Goal: Task Accomplishment & Management: Manage account settings

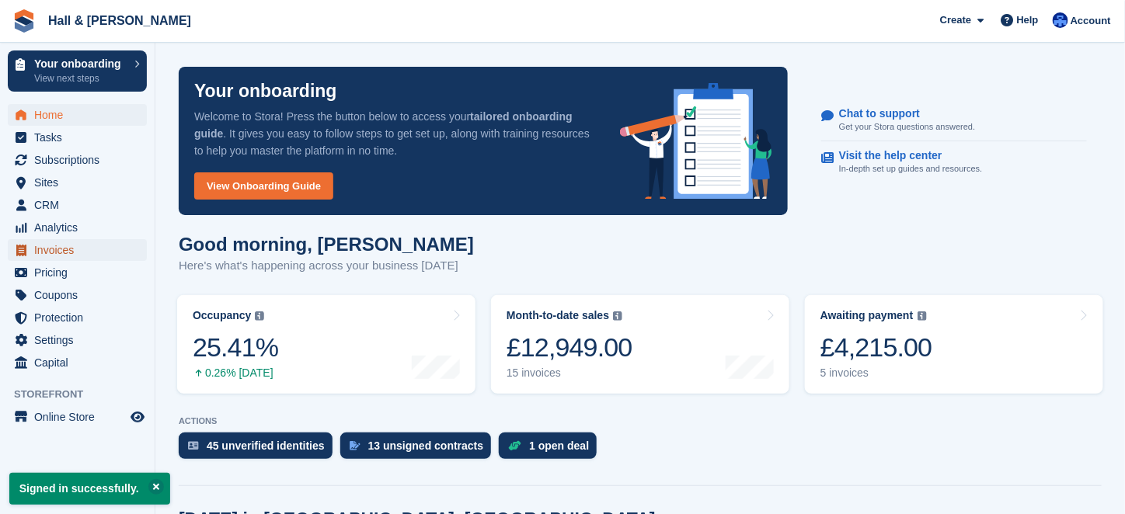
click at [60, 250] on span "Invoices" at bounding box center [80, 250] width 93 height 22
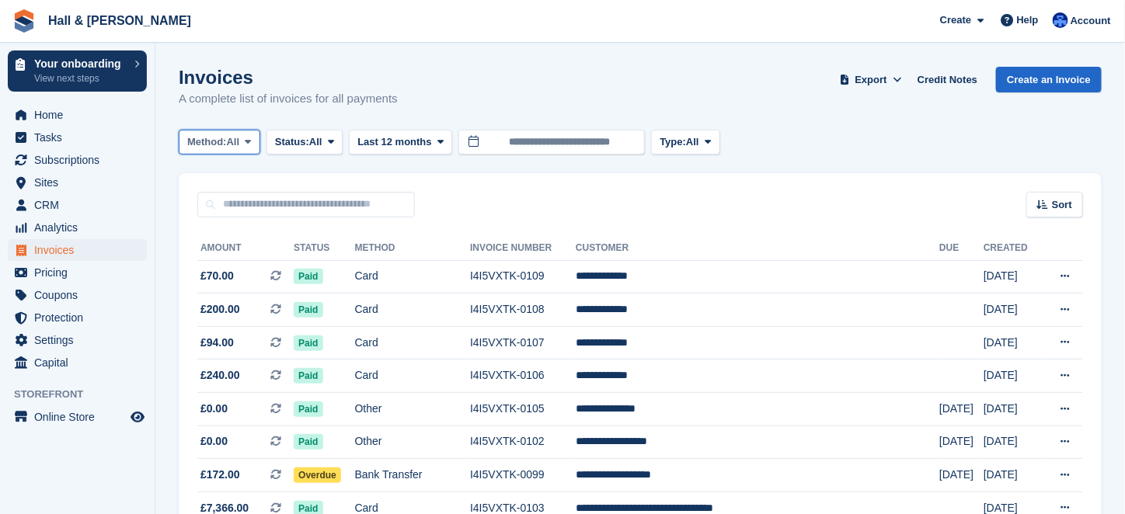
click at [250, 143] on icon at bounding box center [248, 142] width 6 height 10
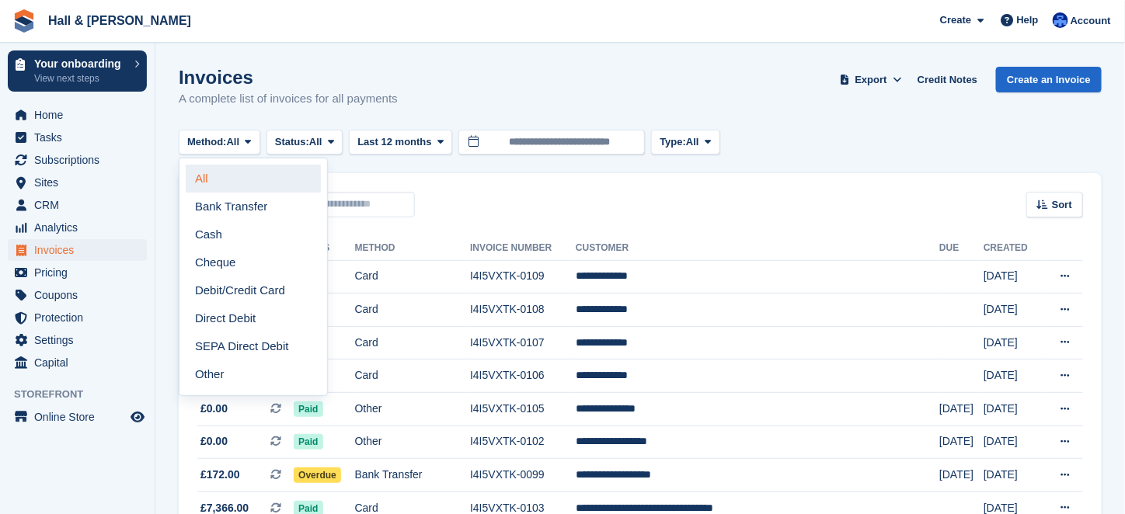
click at [199, 178] on link "All" at bounding box center [253, 179] width 135 height 28
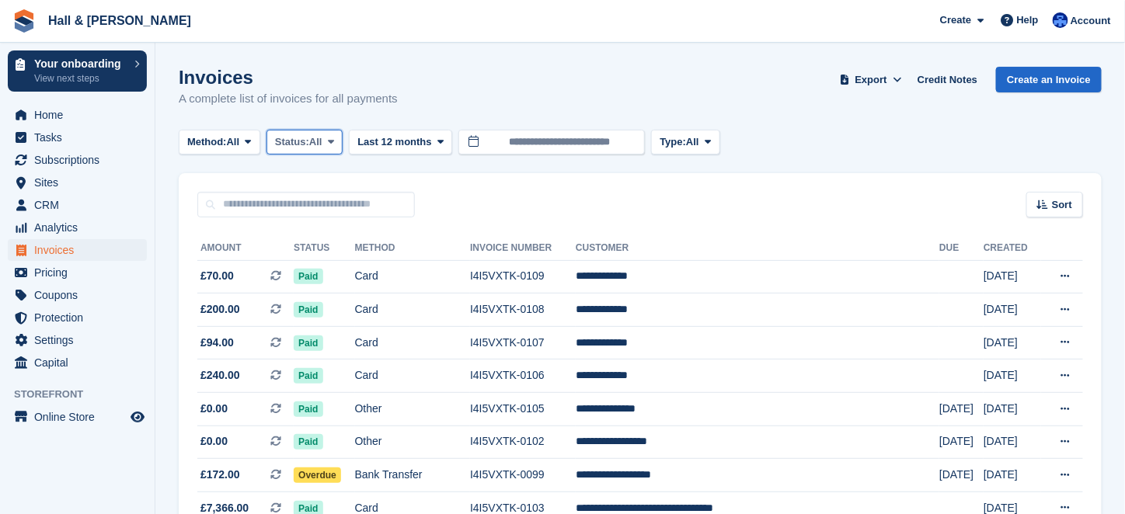
click at [334, 143] on icon at bounding box center [331, 142] width 6 height 10
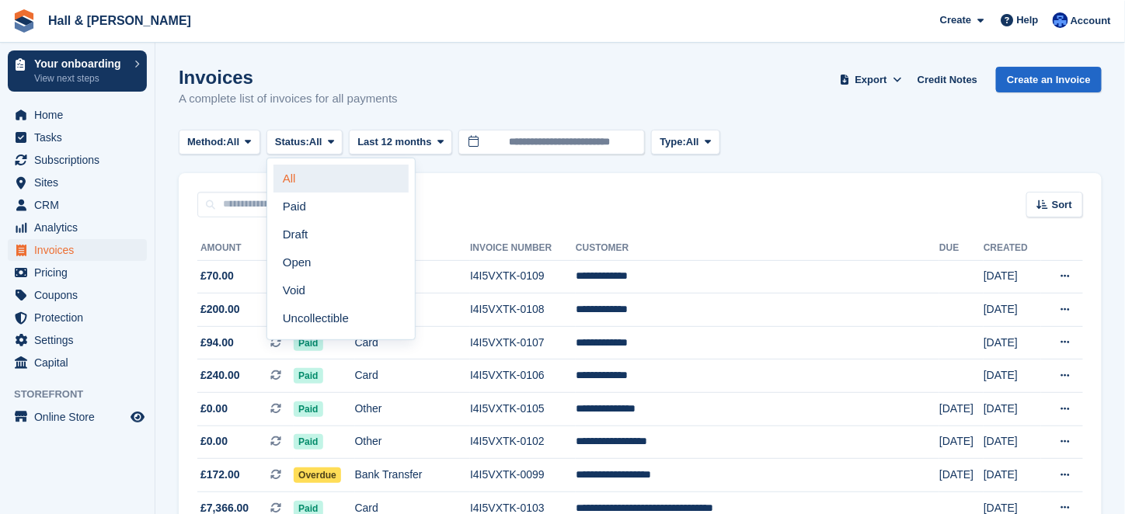
click at [299, 175] on link "All" at bounding box center [340, 179] width 135 height 28
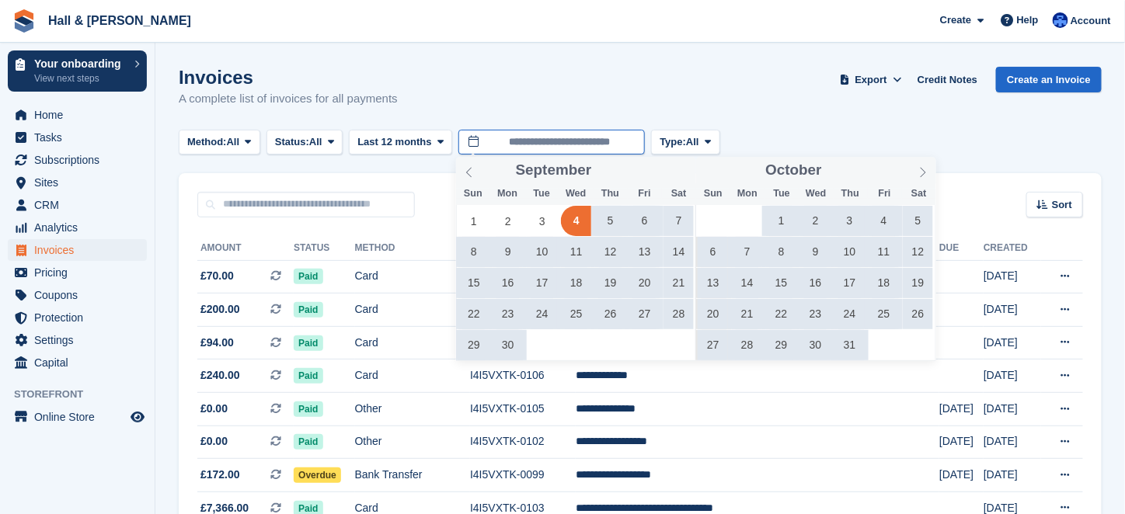
click at [531, 141] on input "**********" at bounding box center [551, 143] width 186 height 26
click at [468, 174] on icon at bounding box center [469, 172] width 11 height 11
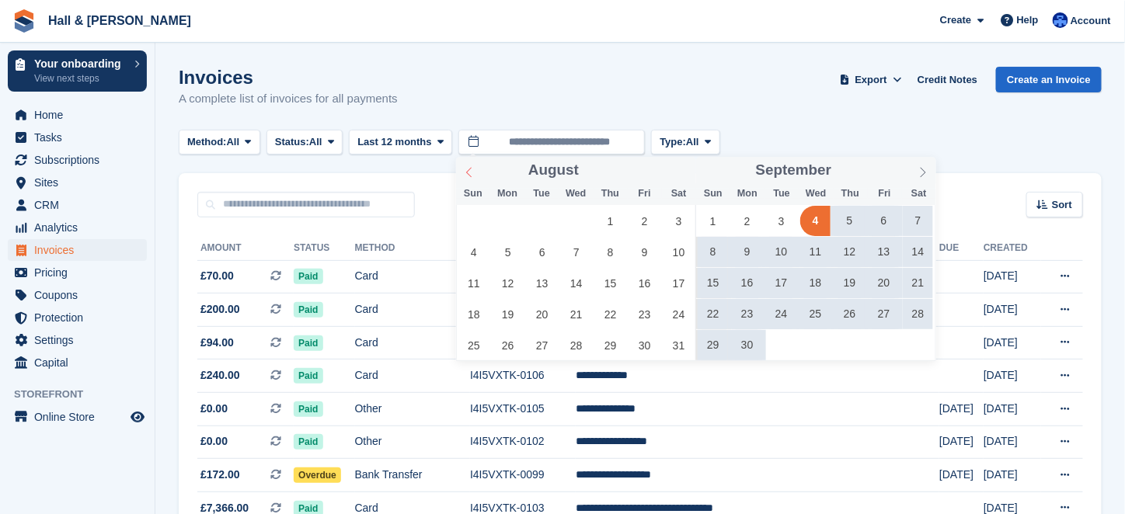
click at [468, 174] on icon at bounding box center [469, 172] width 11 height 11
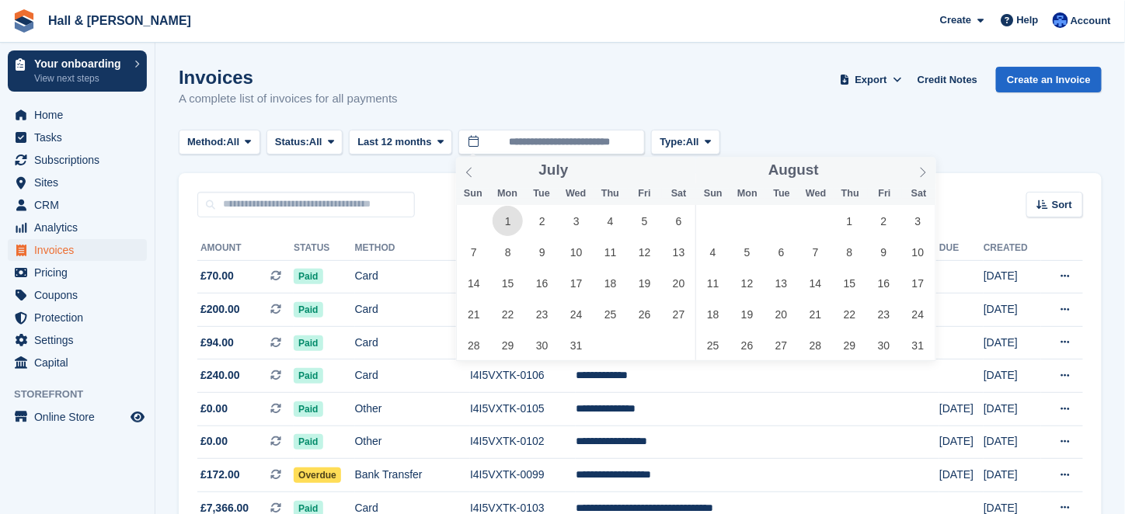
click at [505, 221] on span "1" at bounding box center [507, 221] width 30 height 30
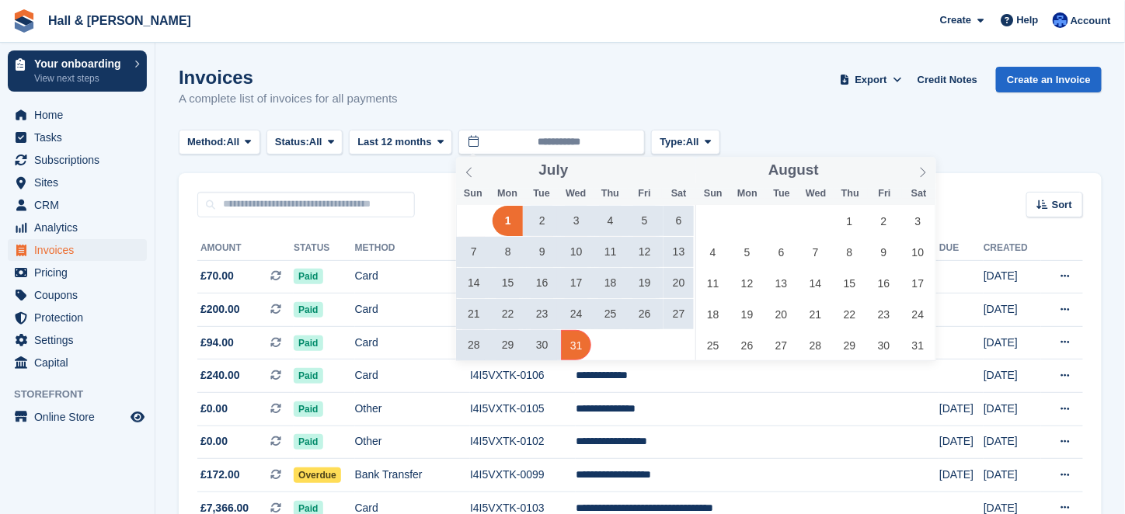
click at [579, 347] on span "31" at bounding box center [576, 345] width 30 height 30
type input "**********"
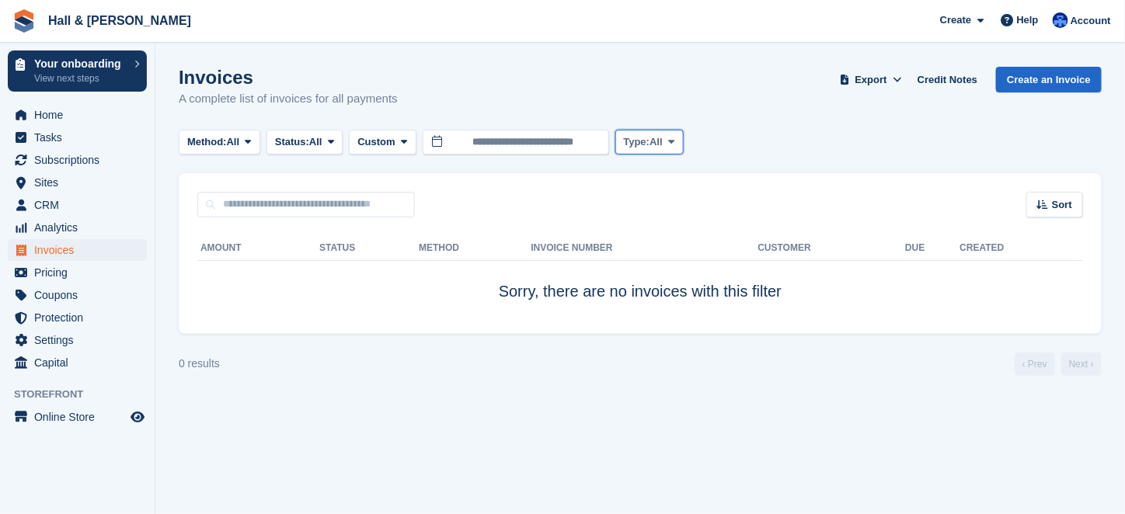
click at [674, 146] on icon at bounding box center [671, 142] width 6 height 10
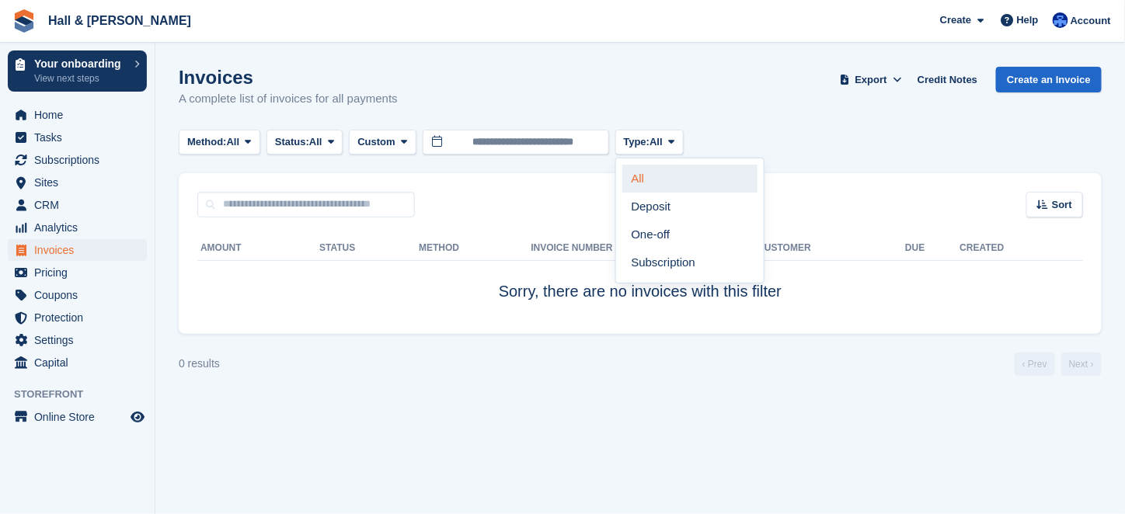
click at [644, 172] on link "All" at bounding box center [689, 179] width 135 height 28
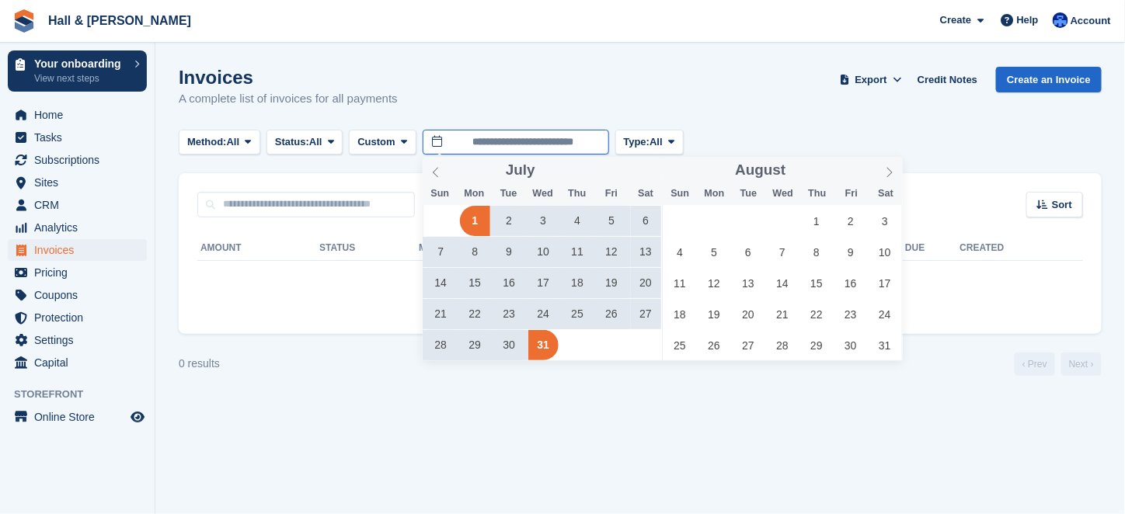
click at [573, 144] on input "**********" at bounding box center [516, 143] width 186 height 26
click at [883, 172] on span at bounding box center [889, 170] width 26 height 26
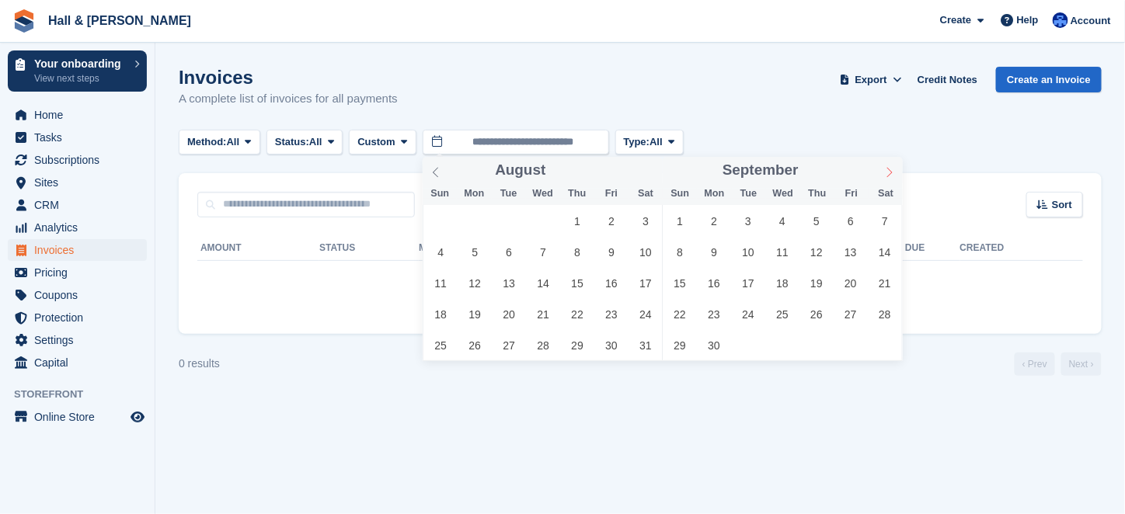
click at [883, 172] on span at bounding box center [889, 170] width 26 height 26
type input "****"
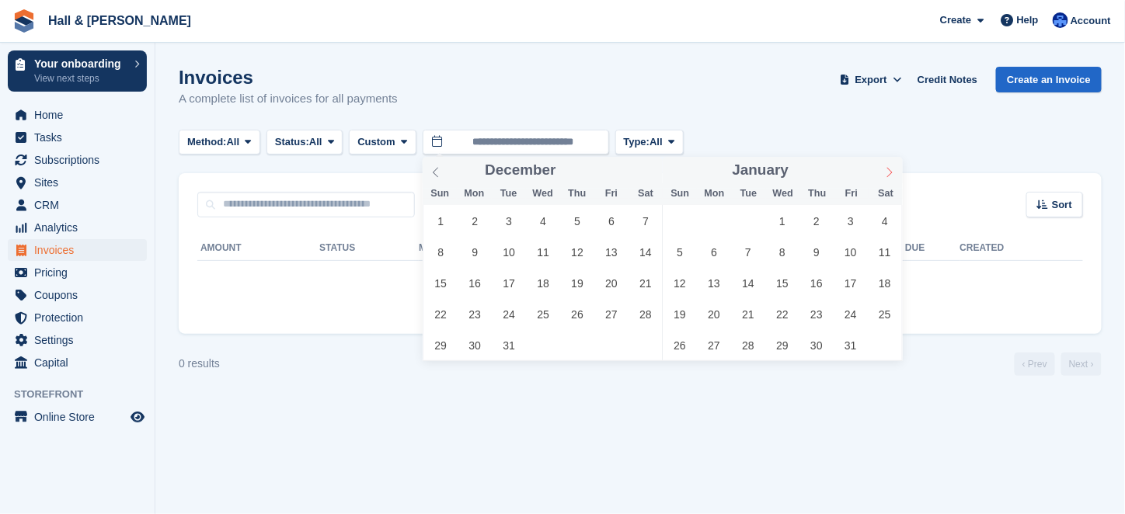
click at [883, 172] on span at bounding box center [889, 170] width 26 height 26
type input "****"
click at [883, 172] on span at bounding box center [889, 170] width 26 height 26
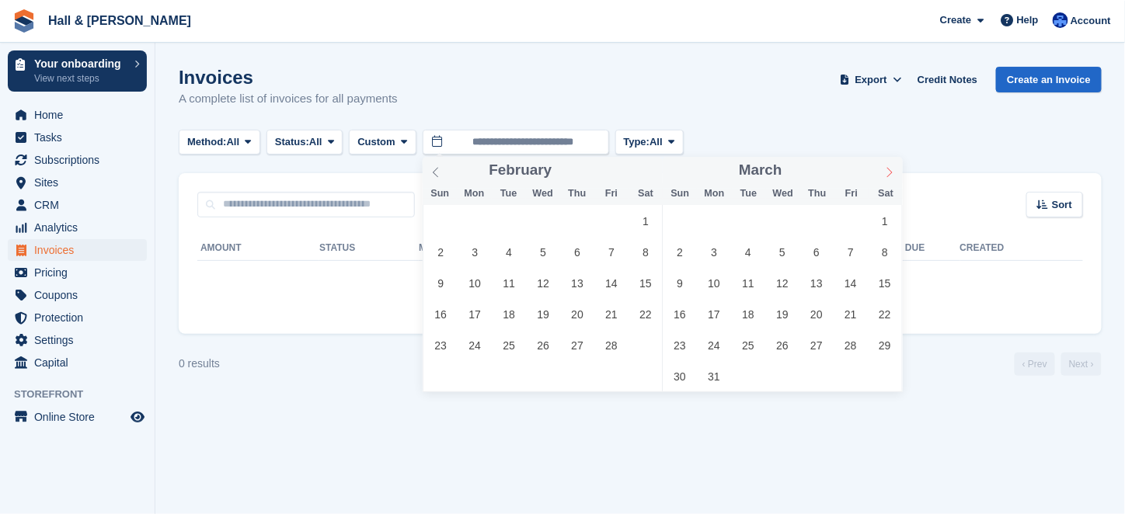
click at [883, 172] on span at bounding box center [889, 170] width 26 height 26
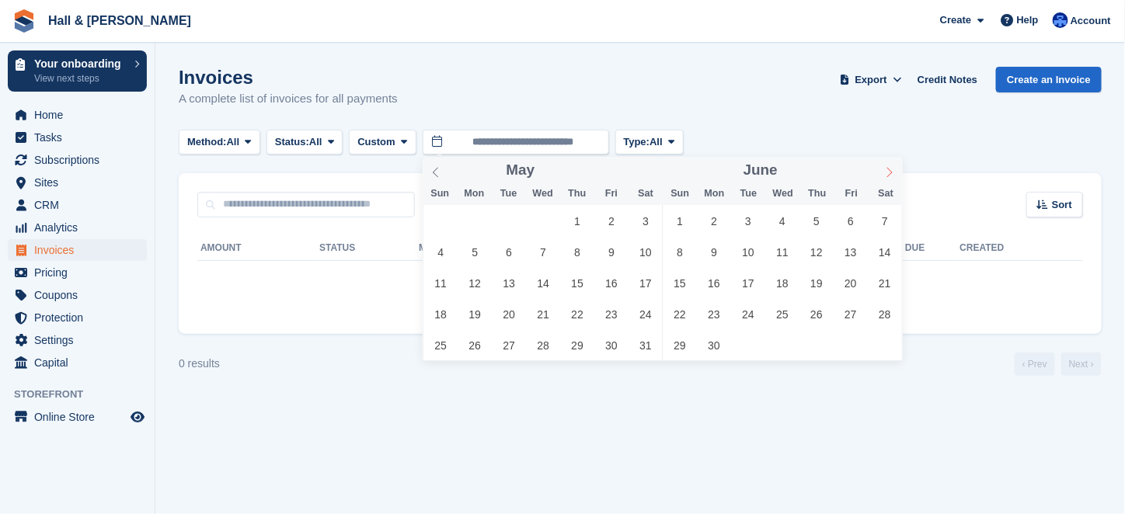
click at [883, 172] on span at bounding box center [889, 170] width 26 height 26
click at [749, 217] on span "1" at bounding box center [748, 221] width 30 height 30
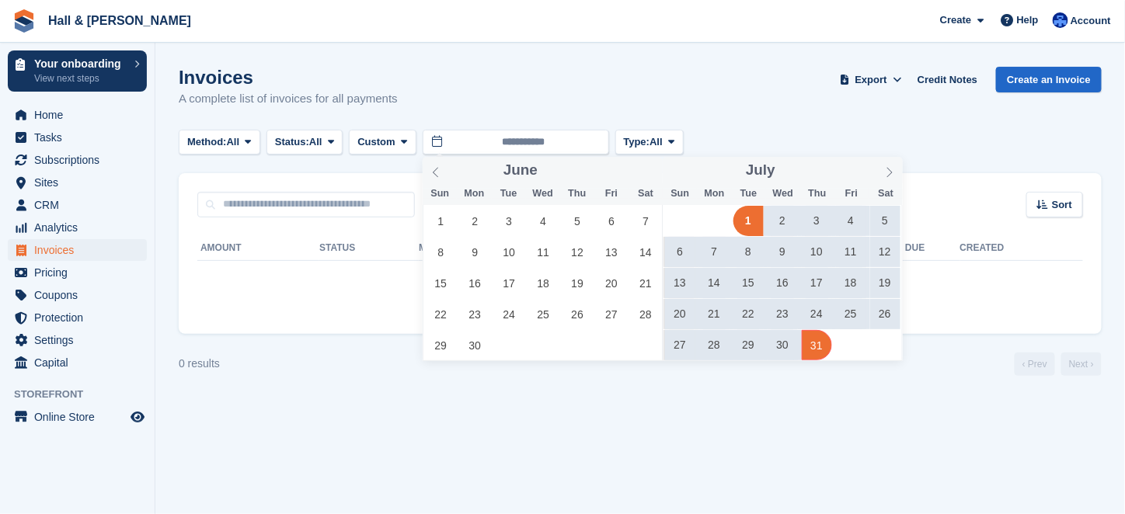
click at [814, 352] on span "31" at bounding box center [817, 345] width 30 height 30
type input "**********"
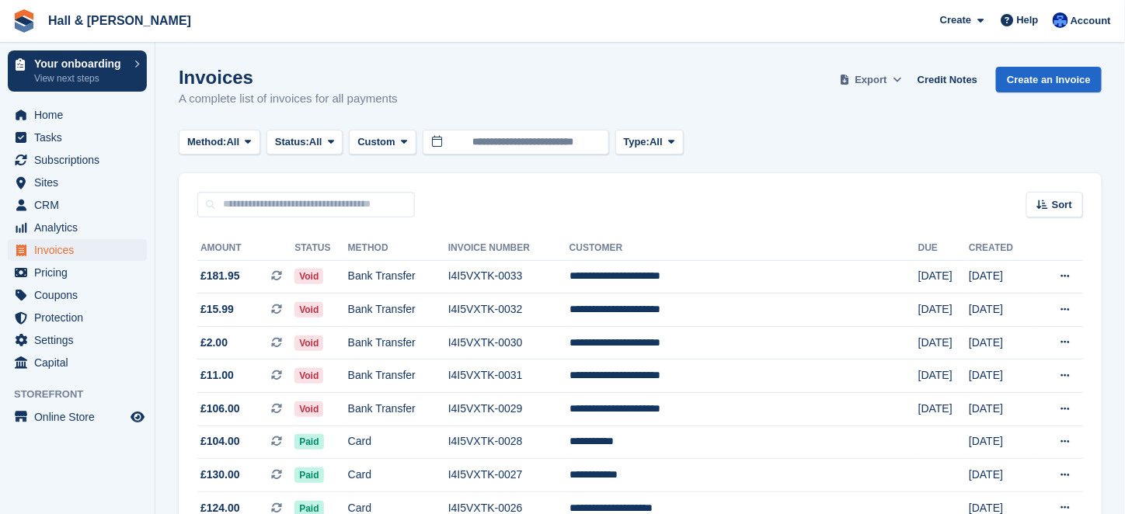
click at [878, 75] on span "Export" at bounding box center [871, 80] width 32 height 16
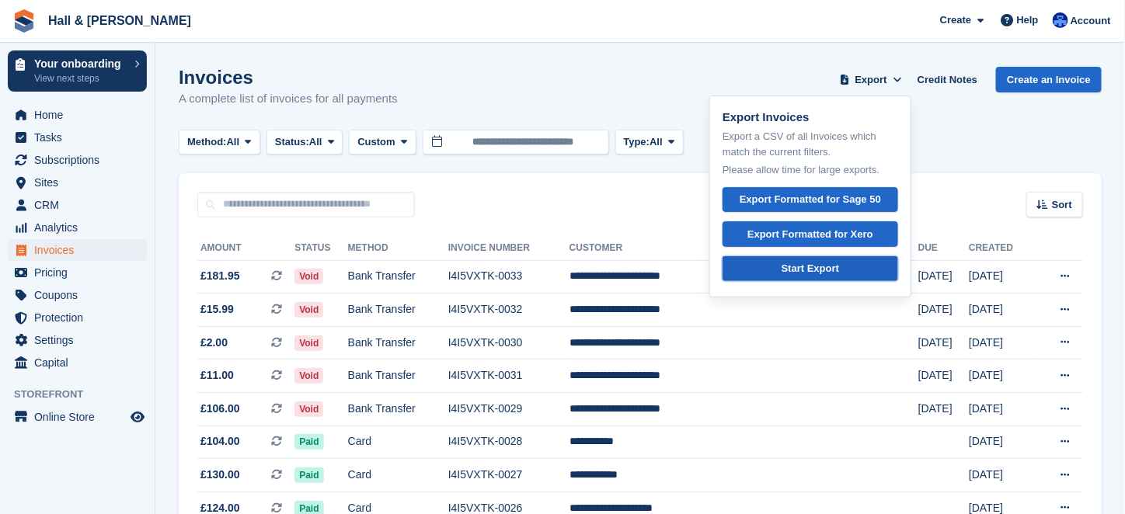
click at [792, 271] on div "Start Export" at bounding box center [809, 269] width 57 height 16
click at [404, 145] on icon at bounding box center [404, 142] width 6 height 10
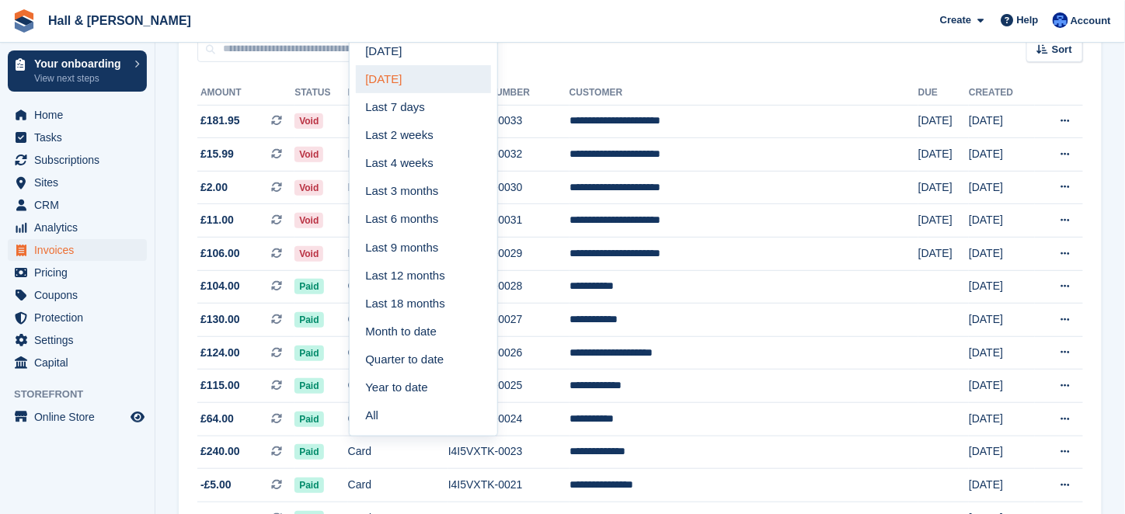
scroll to position [233, 0]
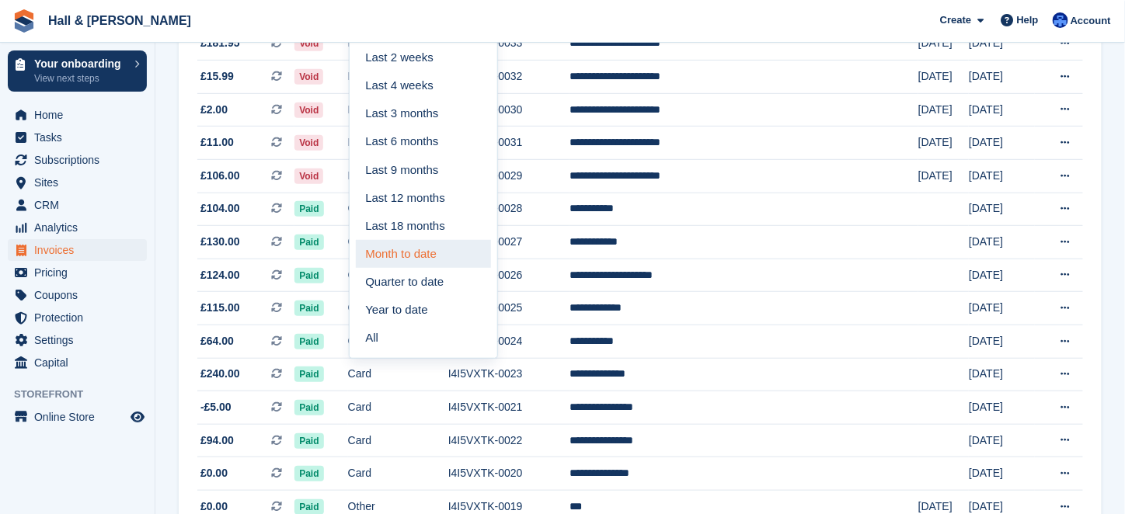
click at [404, 251] on link "Month to date" at bounding box center [423, 254] width 135 height 28
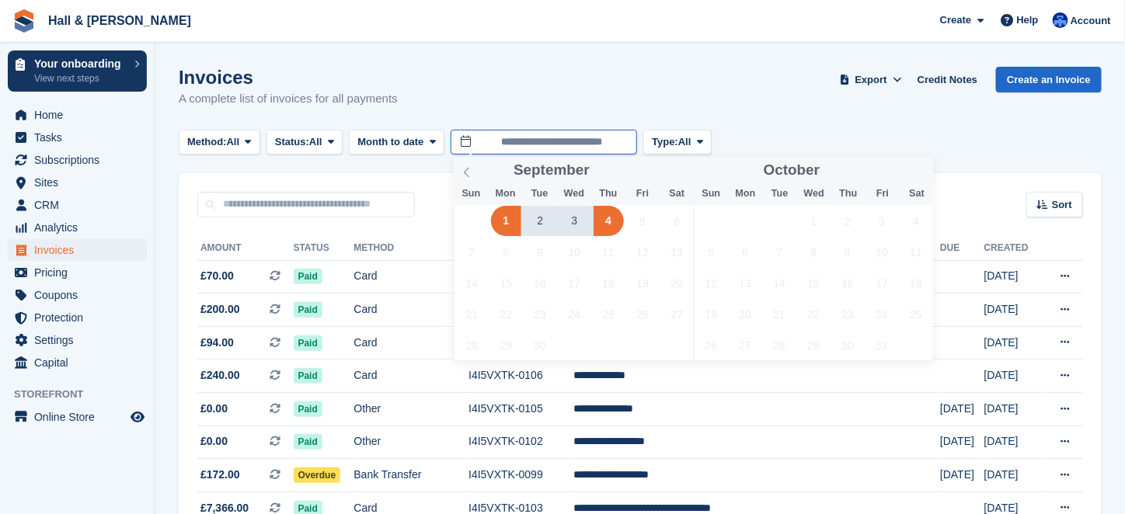
click at [631, 142] on input "**********" at bounding box center [544, 143] width 186 height 26
click at [468, 178] on span at bounding box center [467, 170] width 26 height 26
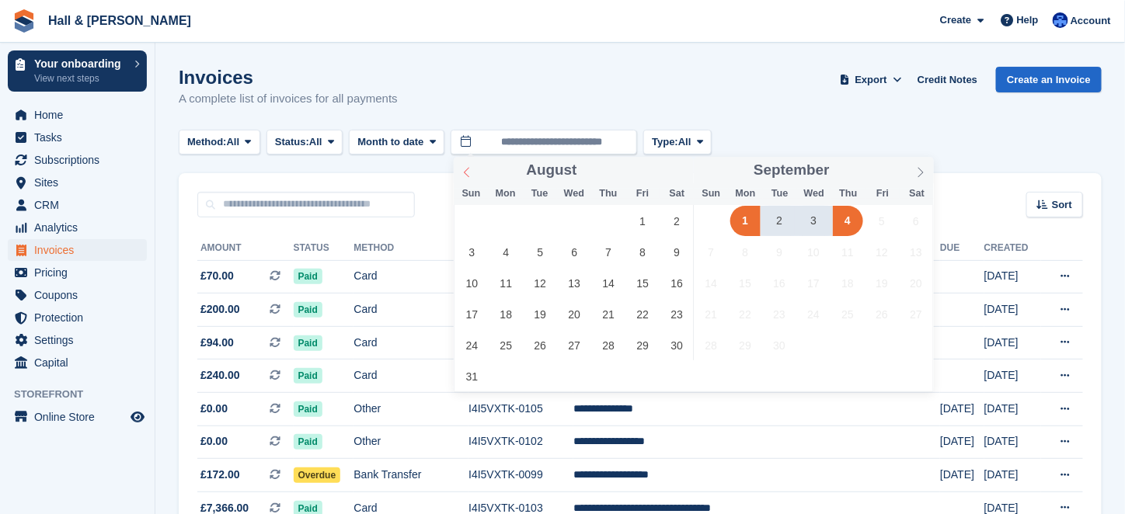
click at [468, 178] on span at bounding box center [467, 170] width 26 height 26
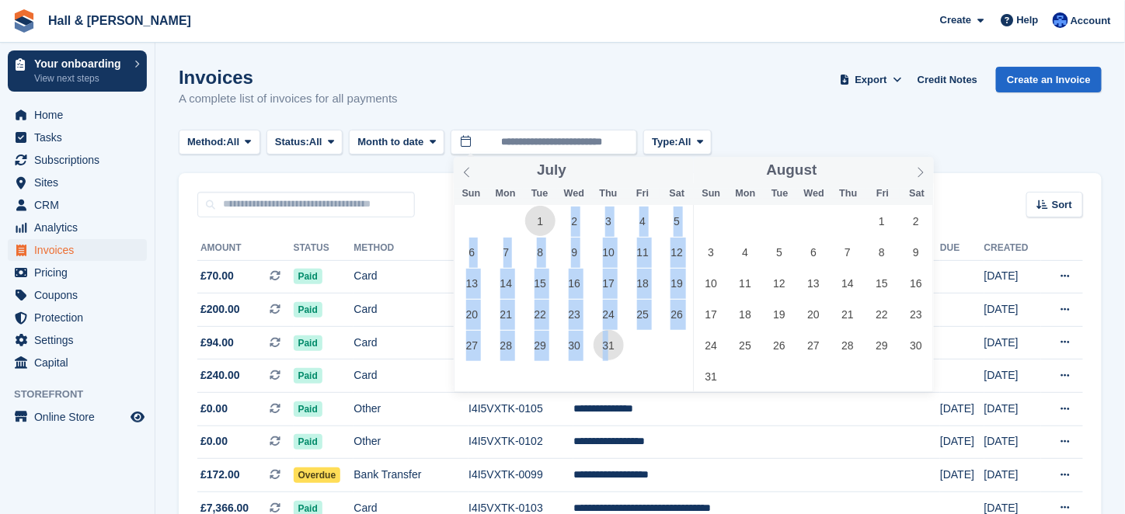
drag, startPoint x: 546, startPoint y: 219, endPoint x: 610, endPoint y: 345, distance: 141.0
click at [610, 345] on div "29 30 1 2 3 4 5 6 7 8 9 10 11 12 13 14 15 16 17 18 19 20 21 22 23 24 25 26 27 2…" at bounding box center [573, 282] width 239 height 155
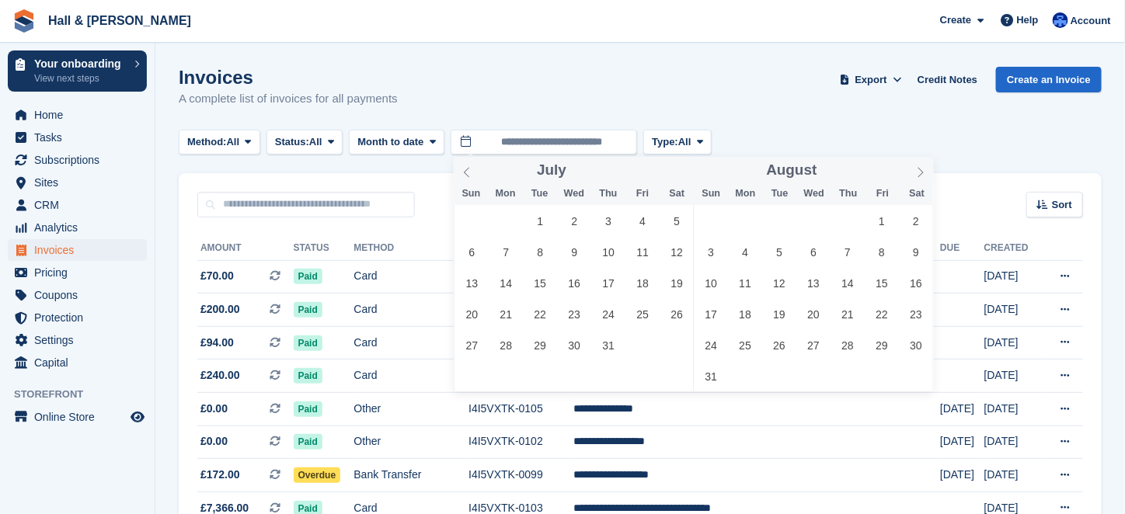
click at [643, 373] on div "29 30 1 2 3 4 5 6 7 8 9 10 11 12 13 14 15 16 17 18 19 20 21 22 23 24 25 26 27 2…" at bounding box center [694, 298] width 480 height 186
click at [538, 220] on span "1" at bounding box center [540, 221] width 30 height 30
type input "**********"
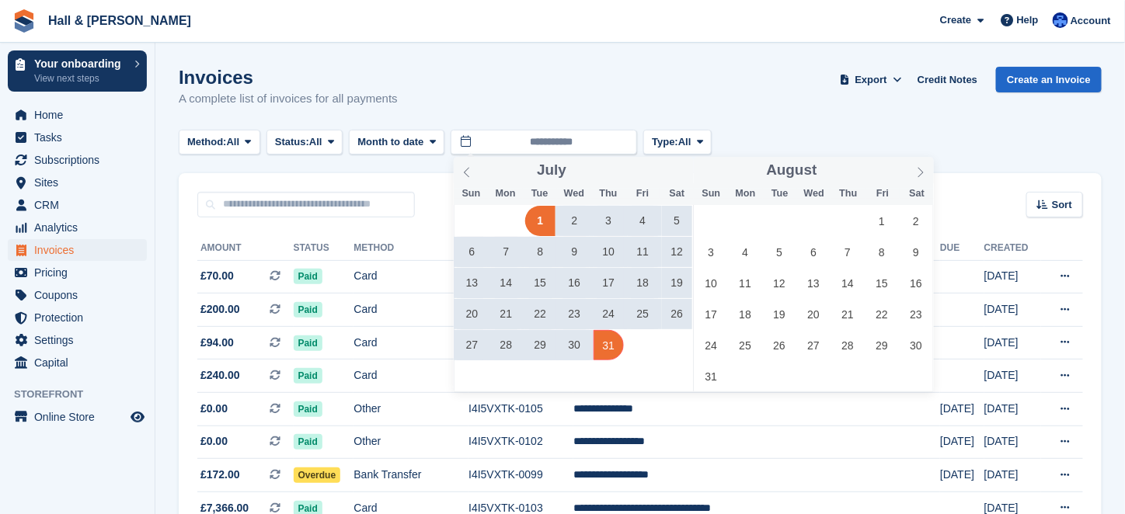
click at [609, 347] on span "31" at bounding box center [608, 345] width 30 height 30
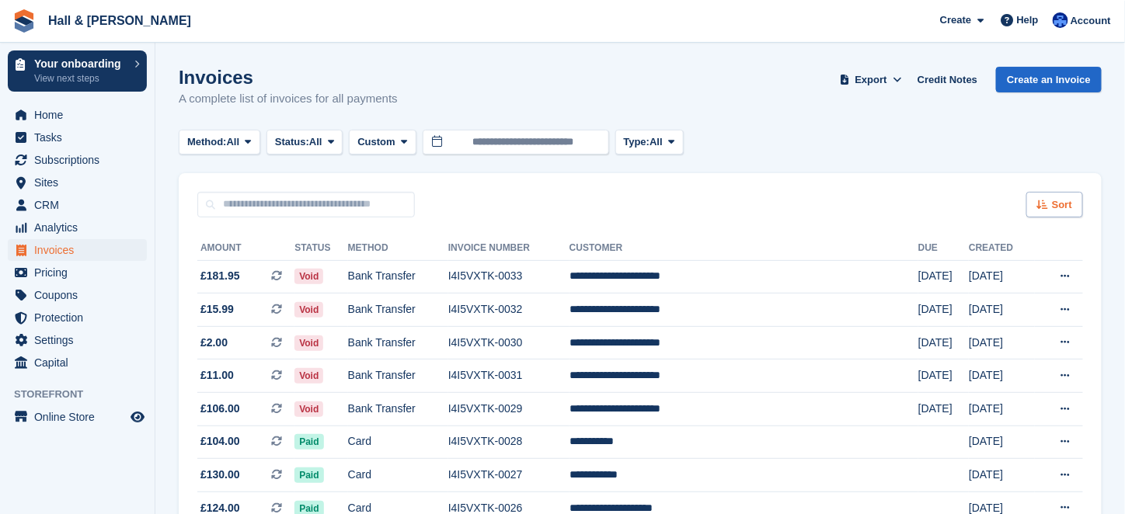
click at [1053, 205] on span "Sort" at bounding box center [1062, 205] width 20 height 16
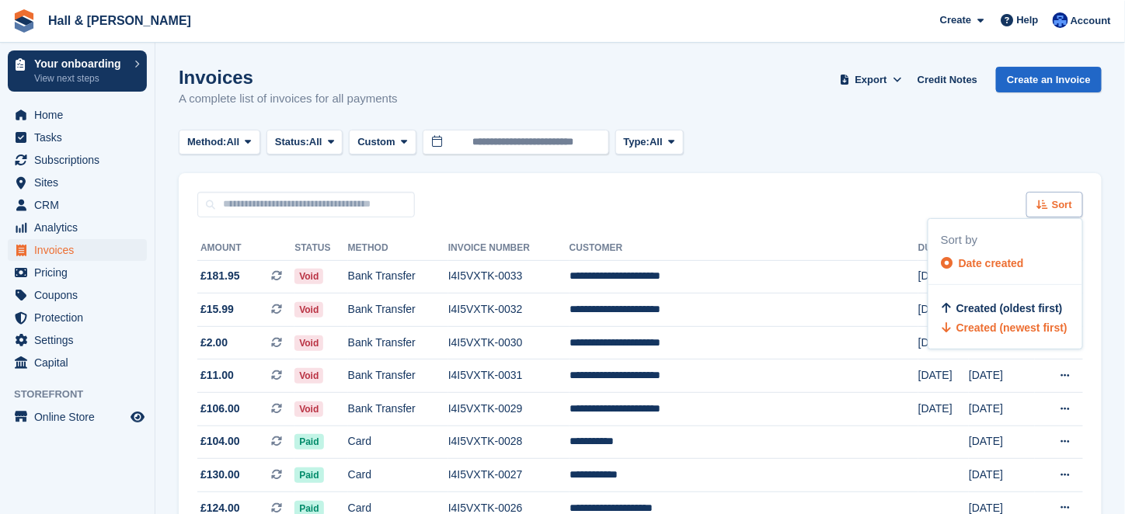
click at [1053, 205] on span "Sort" at bounding box center [1062, 205] width 20 height 16
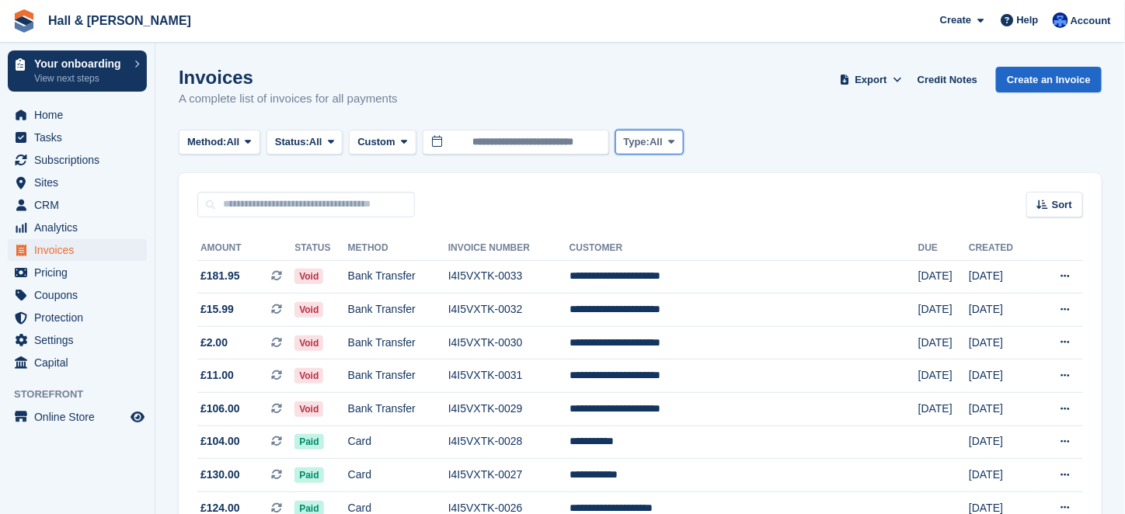
click at [674, 144] on icon at bounding box center [671, 142] width 6 height 10
click at [865, 78] on span "Export" at bounding box center [871, 80] width 32 height 16
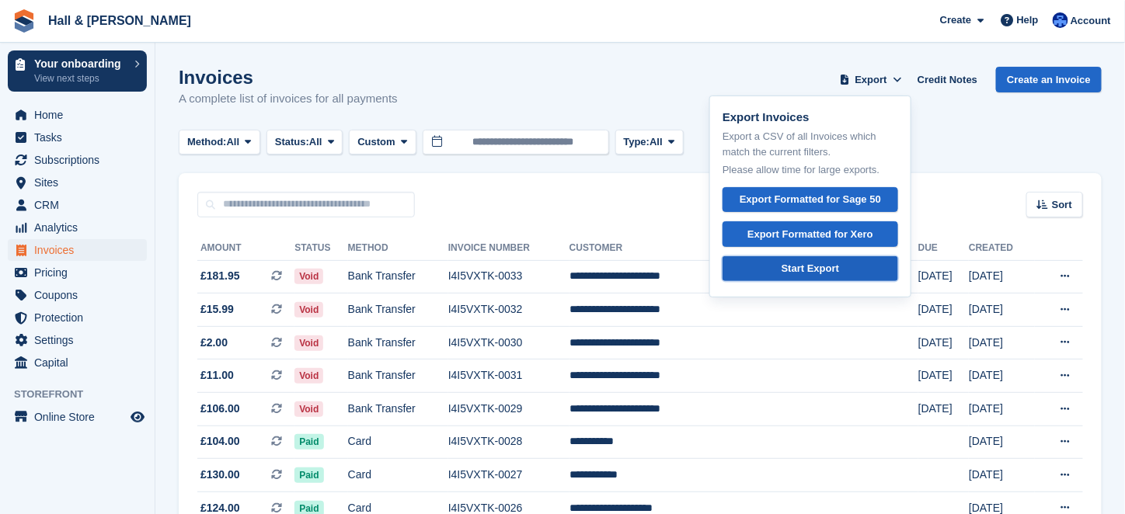
click at [822, 268] on div "Start Export" at bounding box center [809, 269] width 57 height 16
click at [410, 139] on span at bounding box center [404, 142] width 12 height 12
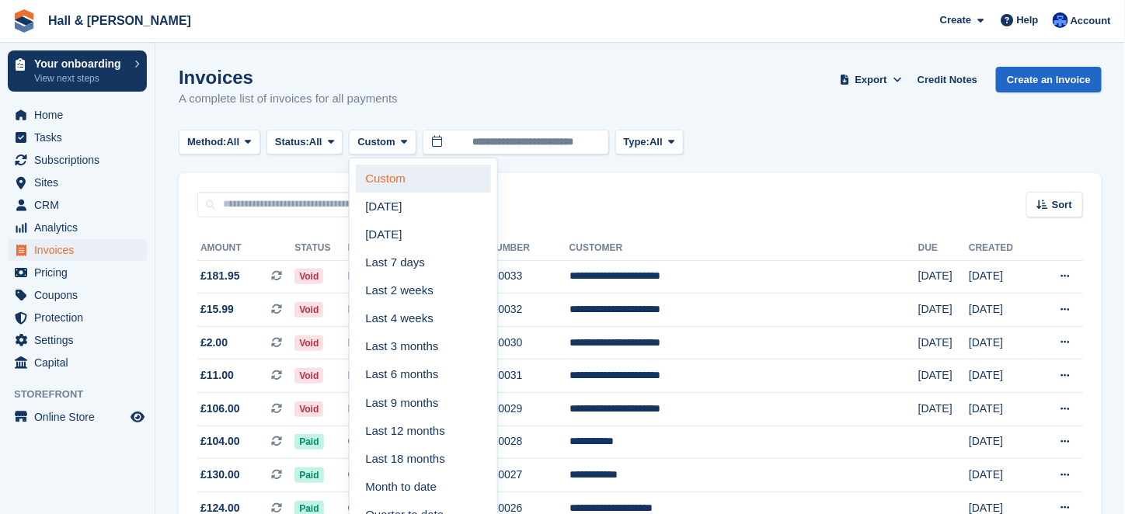
click at [402, 178] on link "Custom" at bounding box center [423, 179] width 135 height 28
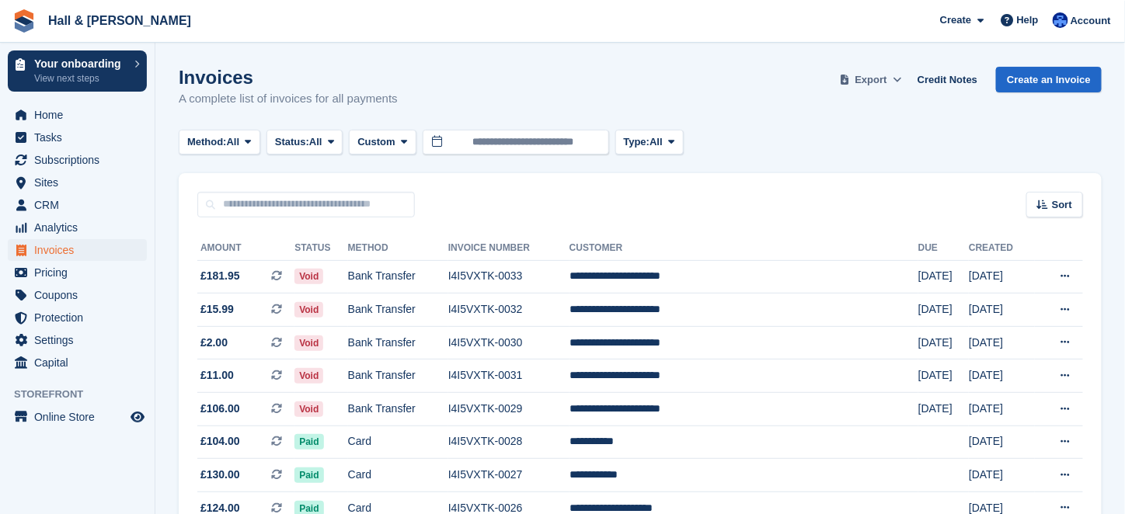
click at [882, 81] on span "Export" at bounding box center [871, 80] width 32 height 16
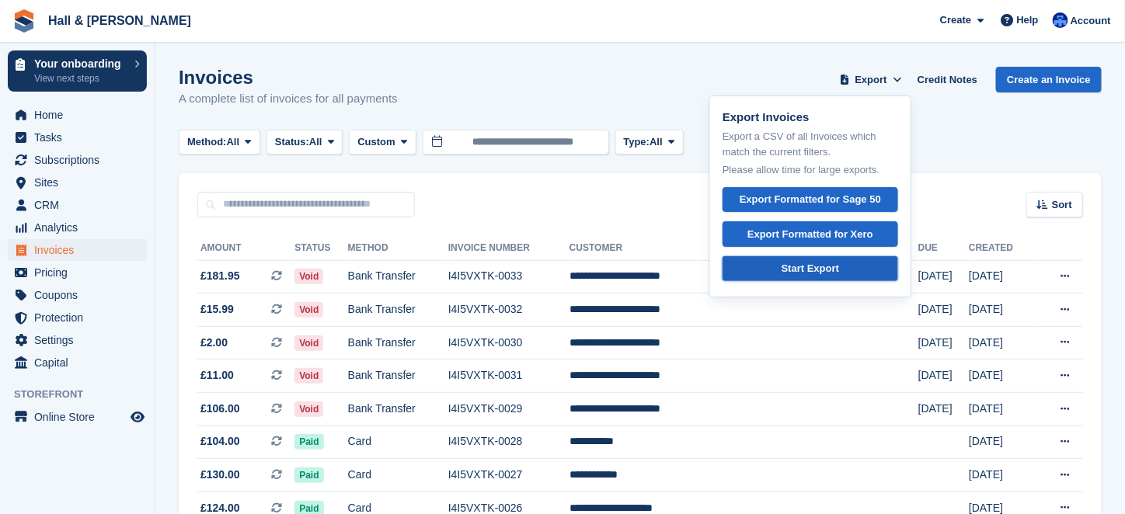
click at [812, 266] on div "Start Export" at bounding box center [809, 269] width 57 height 16
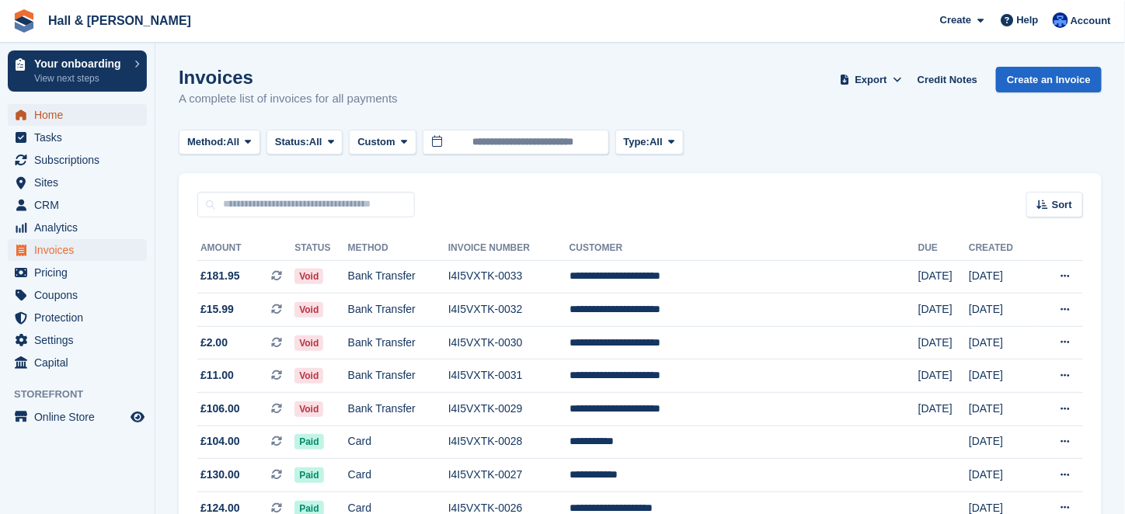
click at [39, 118] on span "Home" at bounding box center [80, 115] width 93 height 22
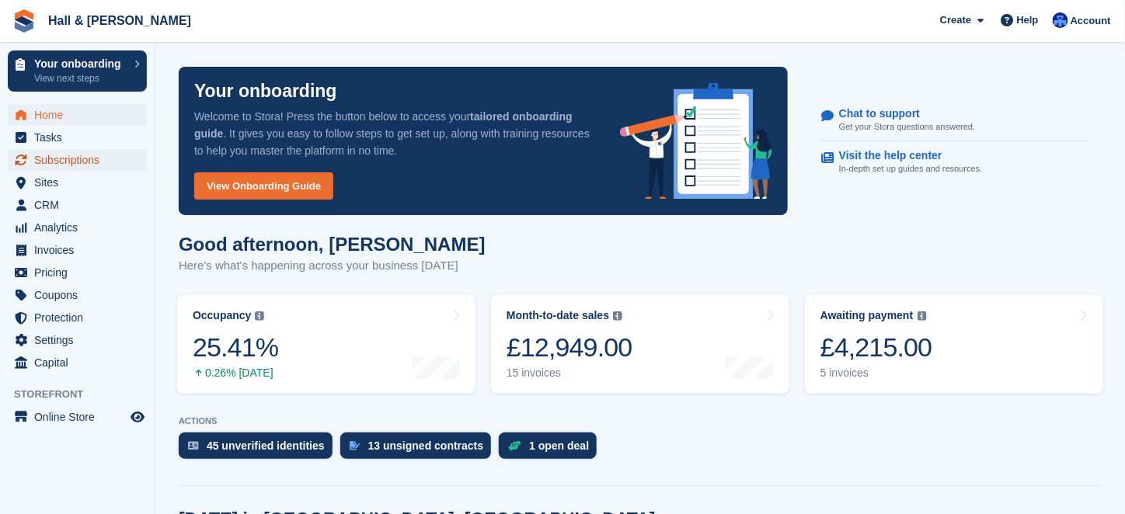
click at [48, 161] on span "Subscriptions" at bounding box center [80, 160] width 93 height 22
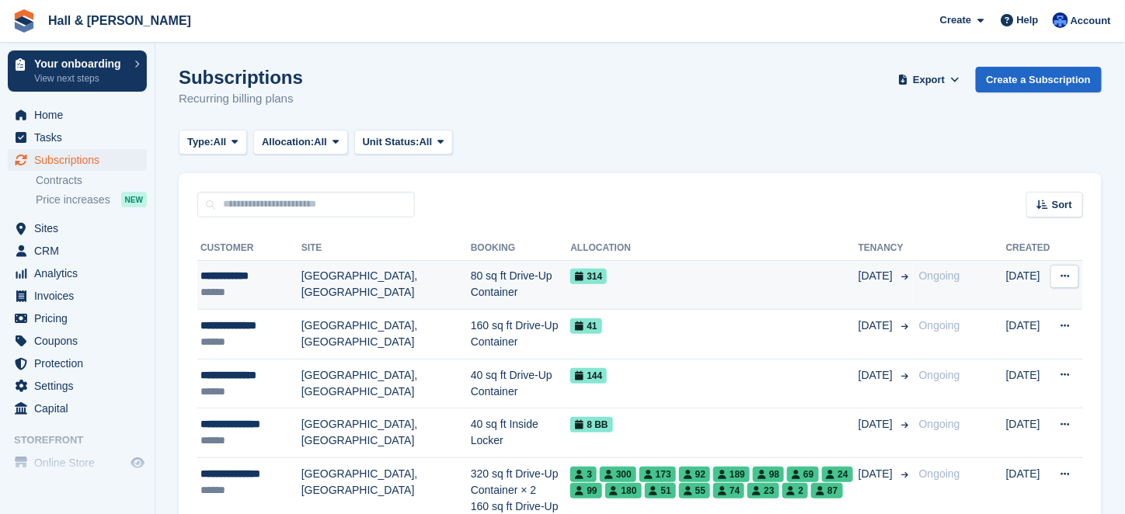
click at [272, 284] on div "**********" at bounding box center [250, 276] width 101 height 16
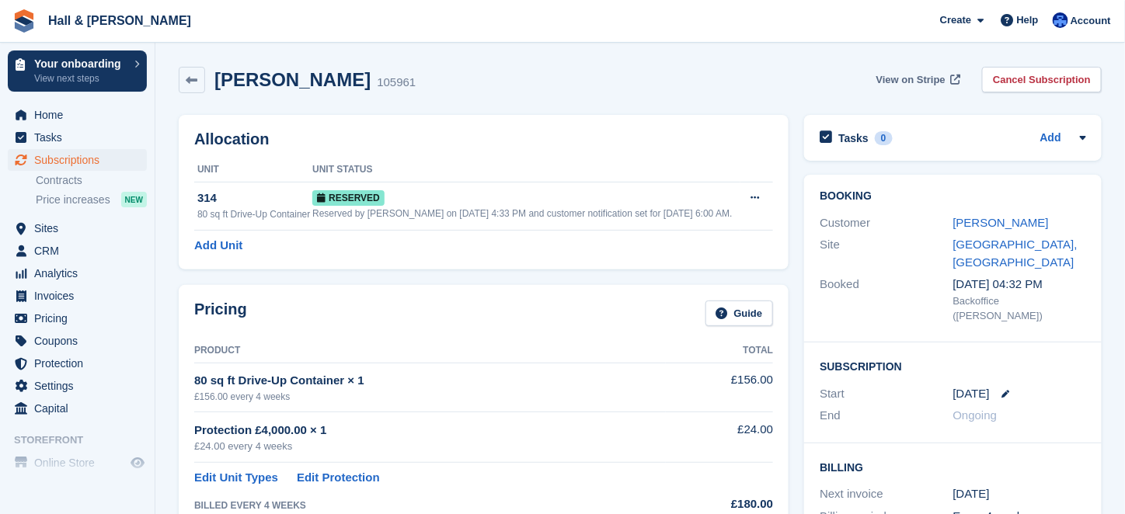
click at [924, 80] on span "View on Stripe" at bounding box center [910, 80] width 69 height 16
